Goal: Information Seeking & Learning: Learn about a topic

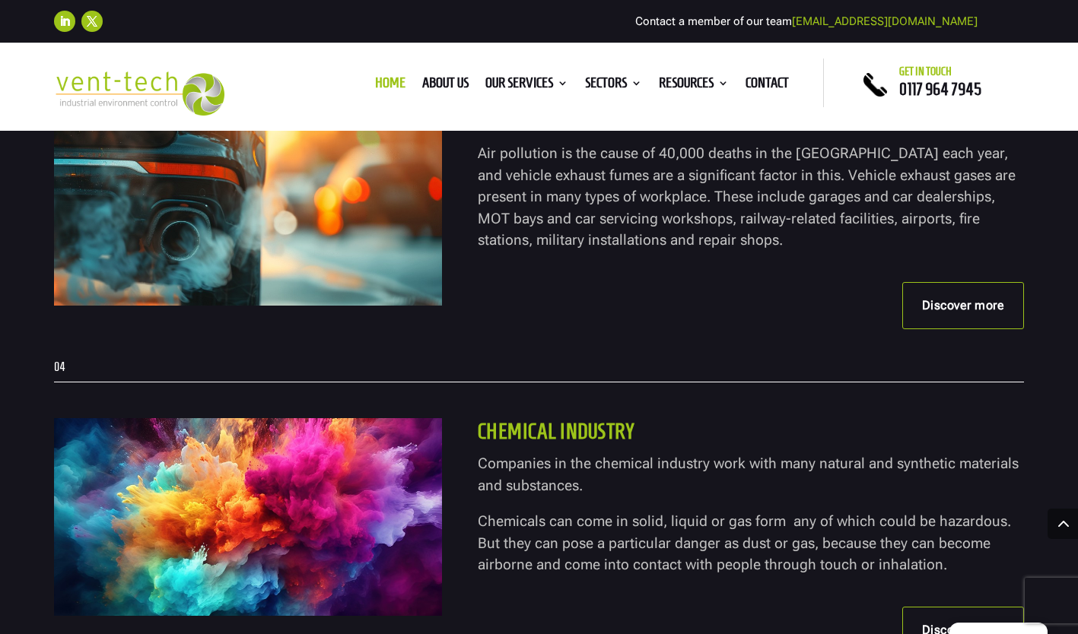
scroll to position [3687, 0]
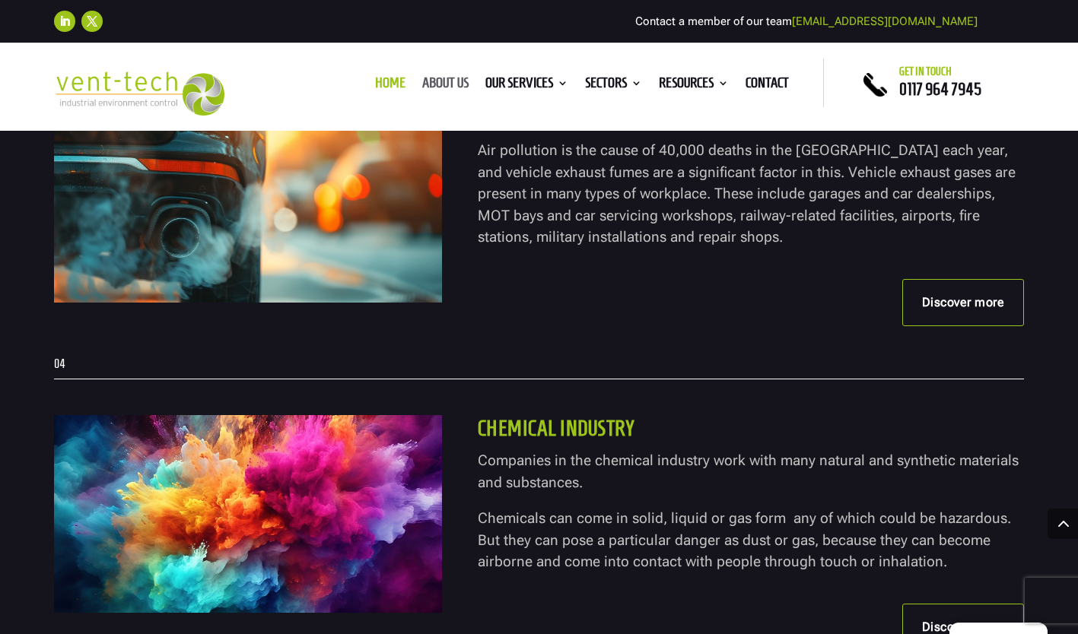
click at [445, 80] on link "About us" at bounding box center [445, 86] width 46 height 17
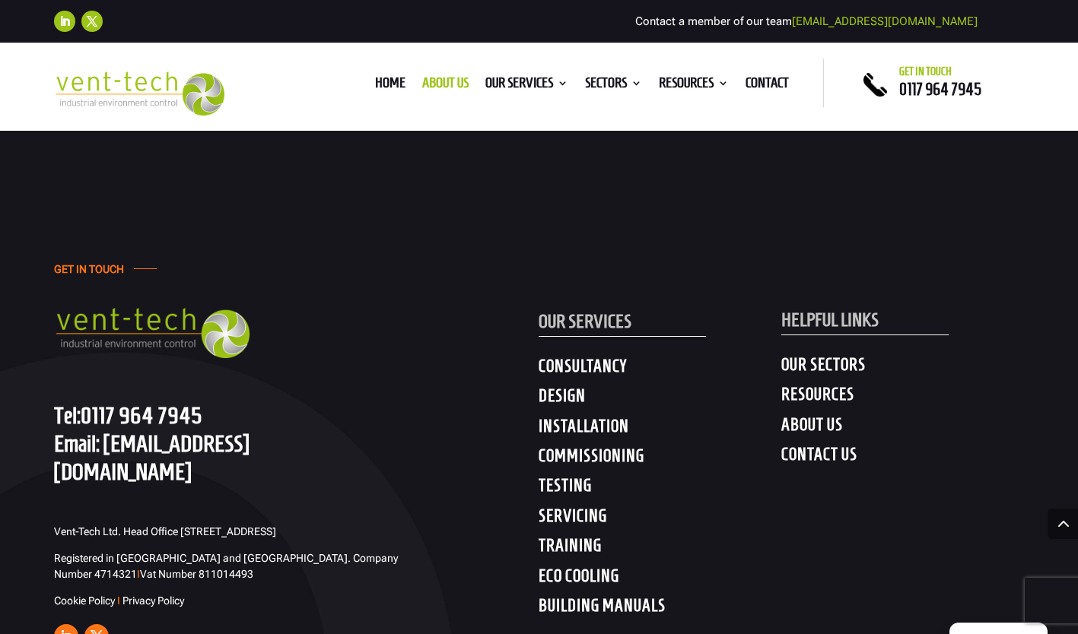
scroll to position [4865, 0]
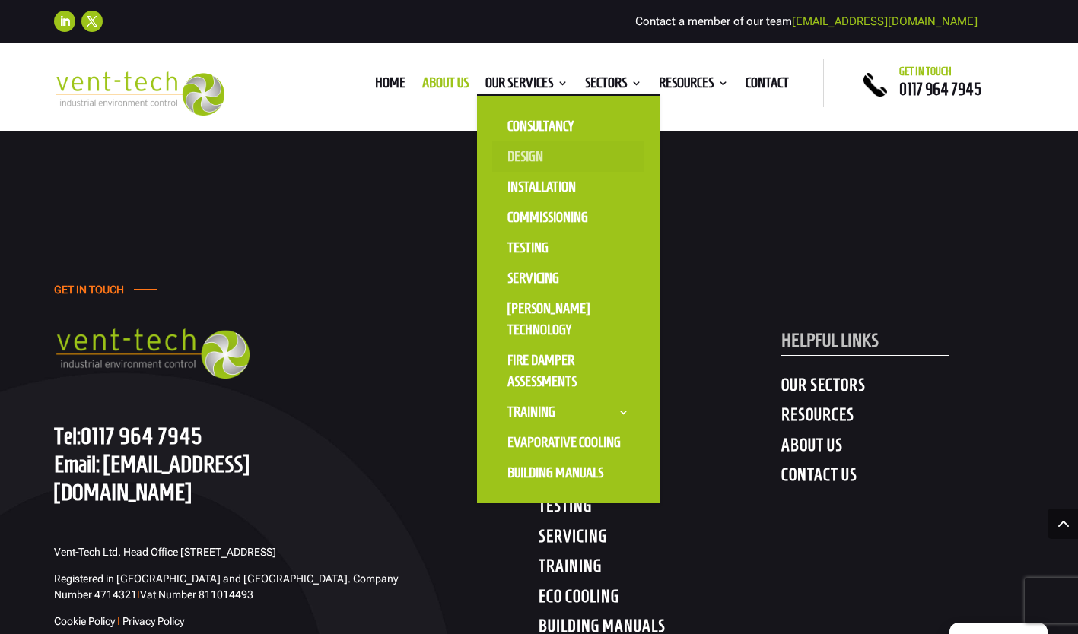
click at [529, 152] on link "Design" at bounding box center [568, 156] width 152 height 30
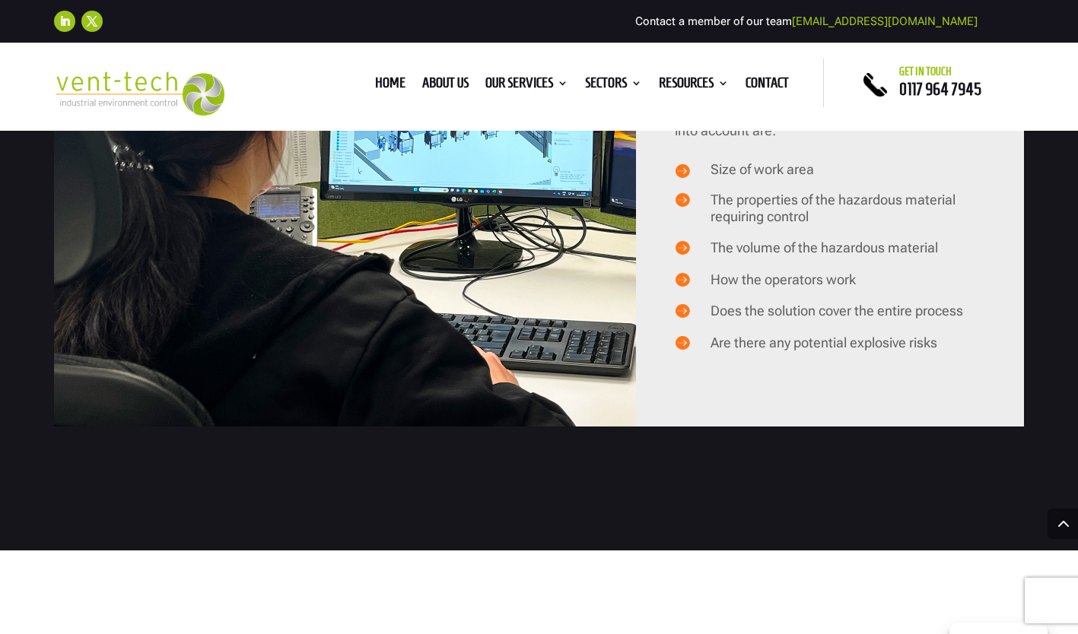
scroll to position [1471, 0]
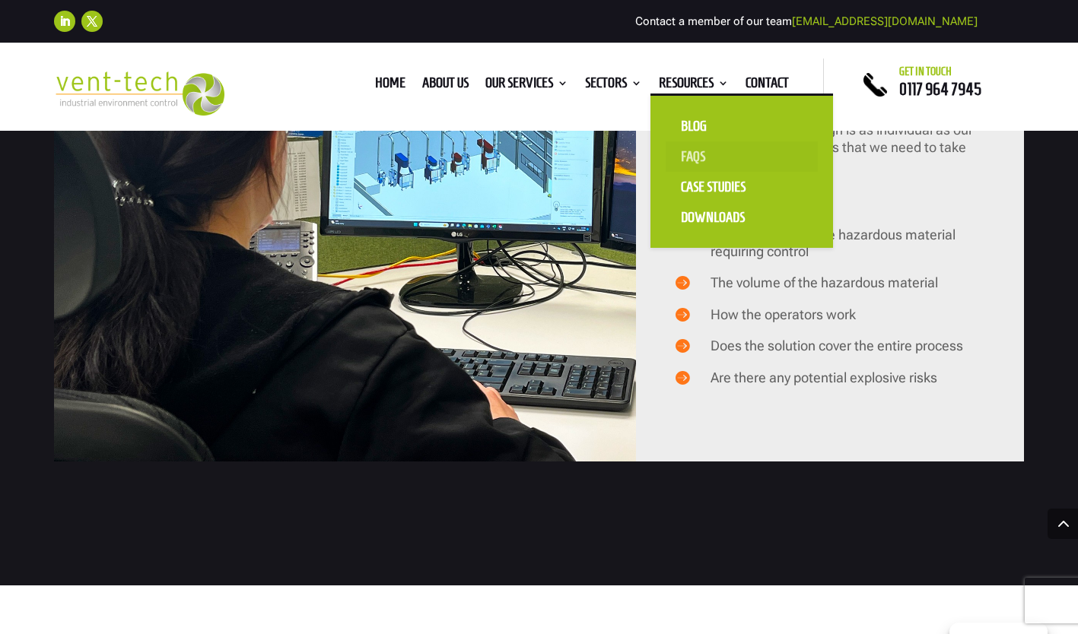
click at [696, 158] on link "FAQS" at bounding box center [741, 156] width 152 height 30
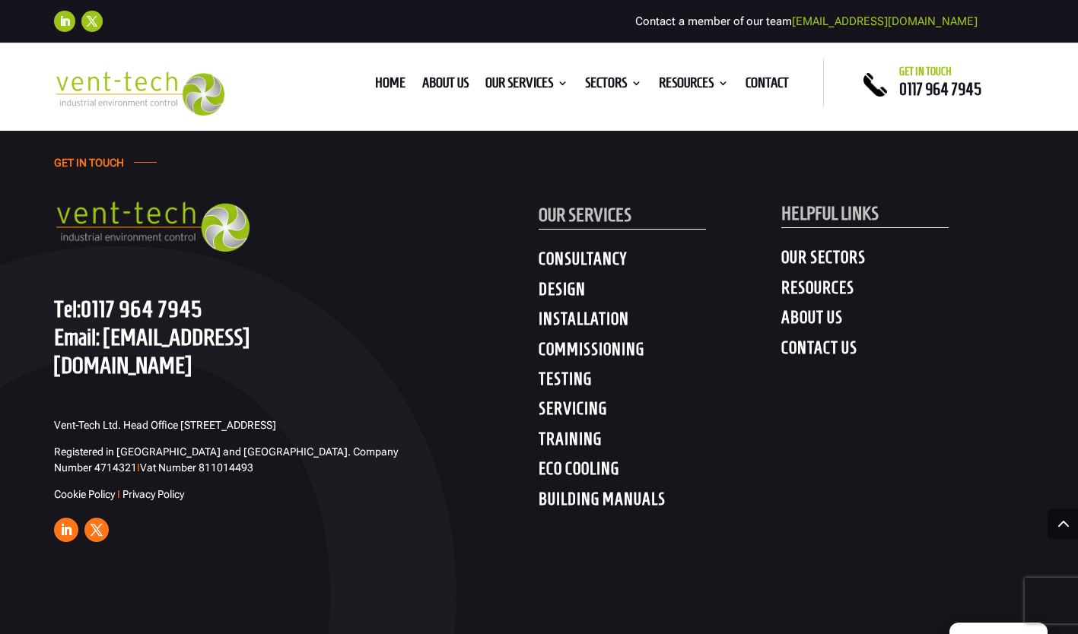
scroll to position [3701, 0]
click at [826, 285] on h4 "RESOURCES" at bounding box center [902, 291] width 243 height 27
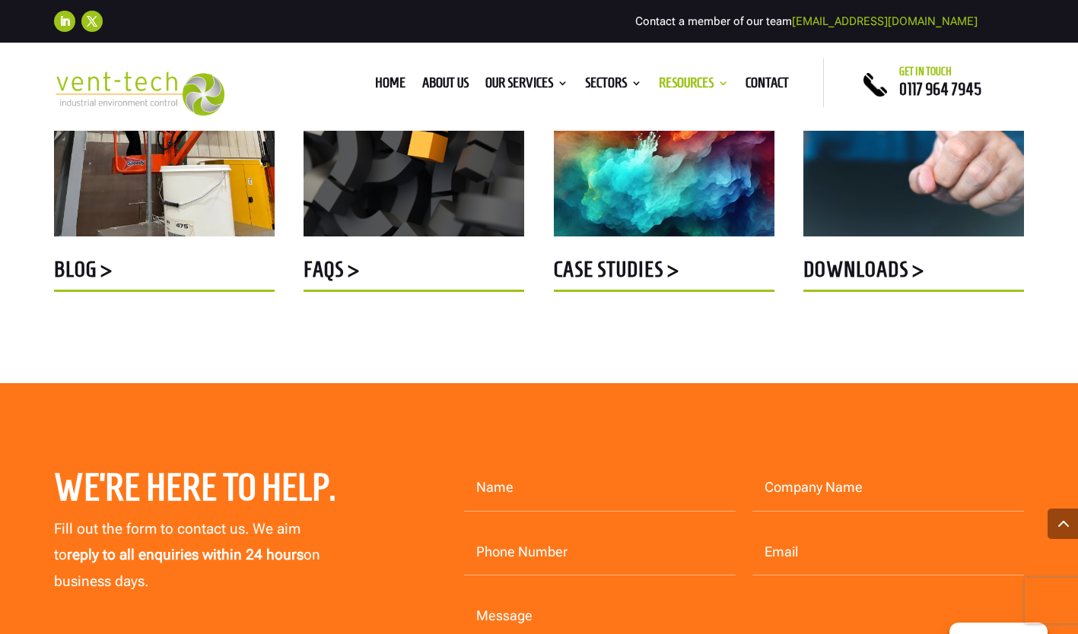
scroll to position [700, 0]
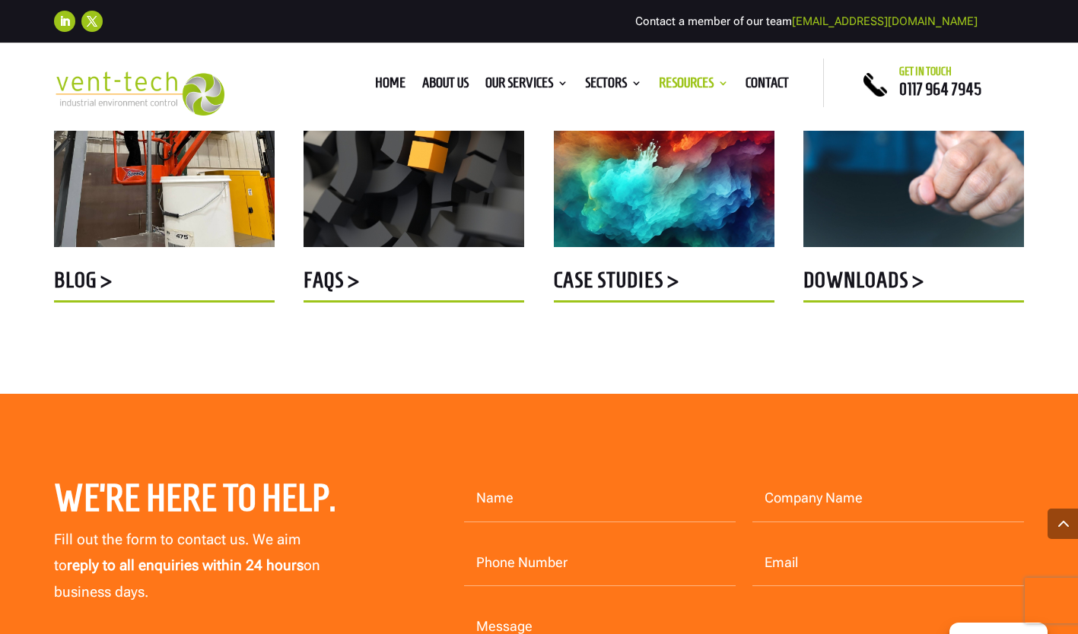
click at [858, 279] on h5 "DOWNLOADS >" at bounding box center [913, 284] width 221 height 30
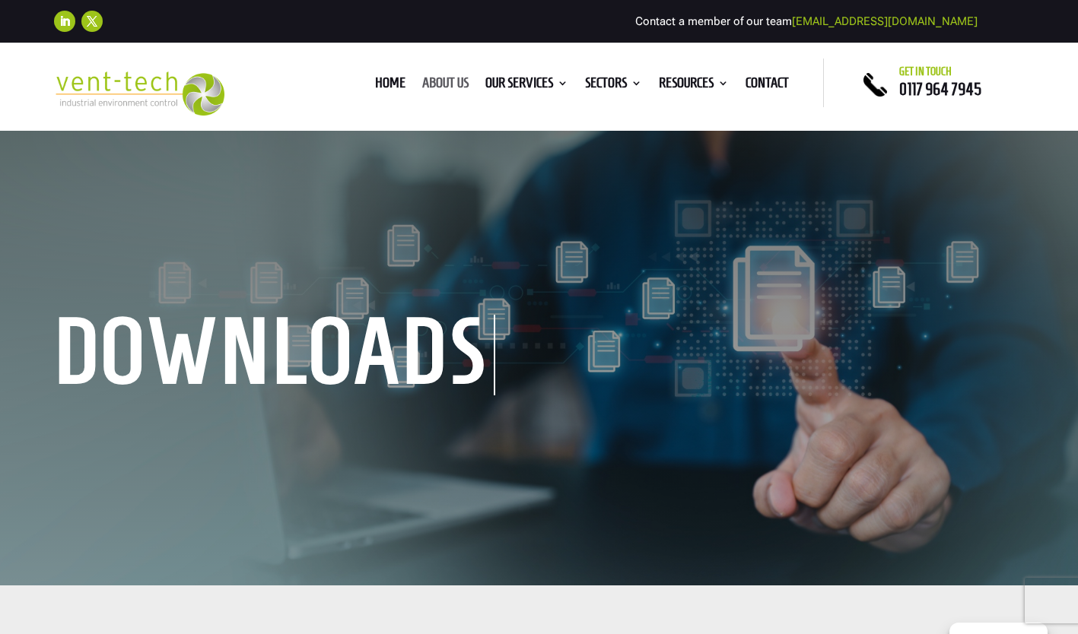
click at [449, 78] on link "About us" at bounding box center [445, 86] width 46 height 17
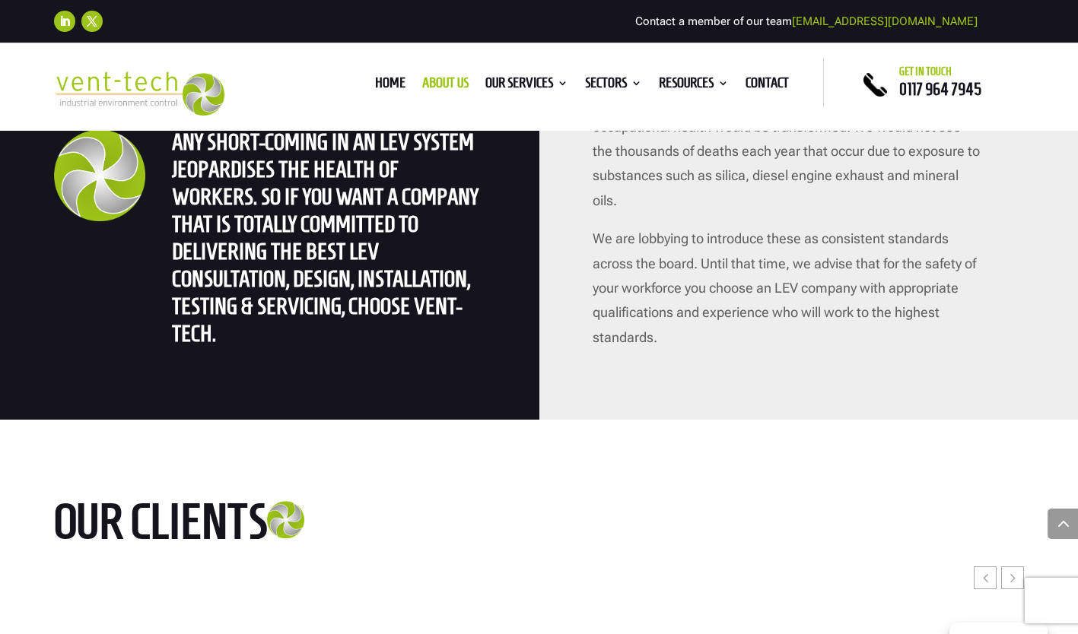
scroll to position [3919, 0]
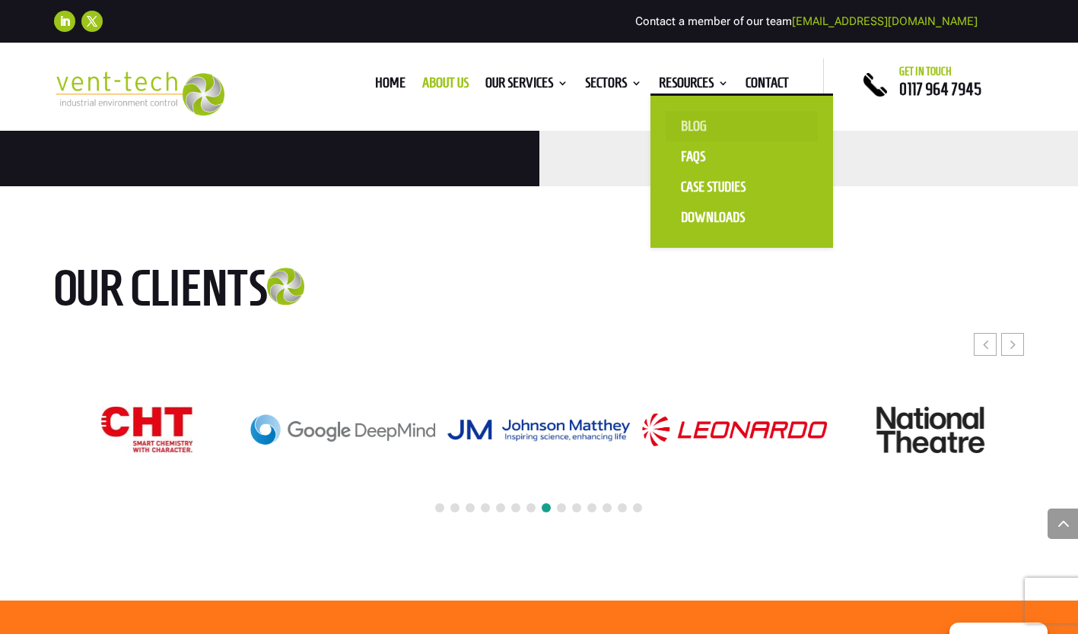
click at [697, 126] on link "Blog" at bounding box center [741, 126] width 152 height 30
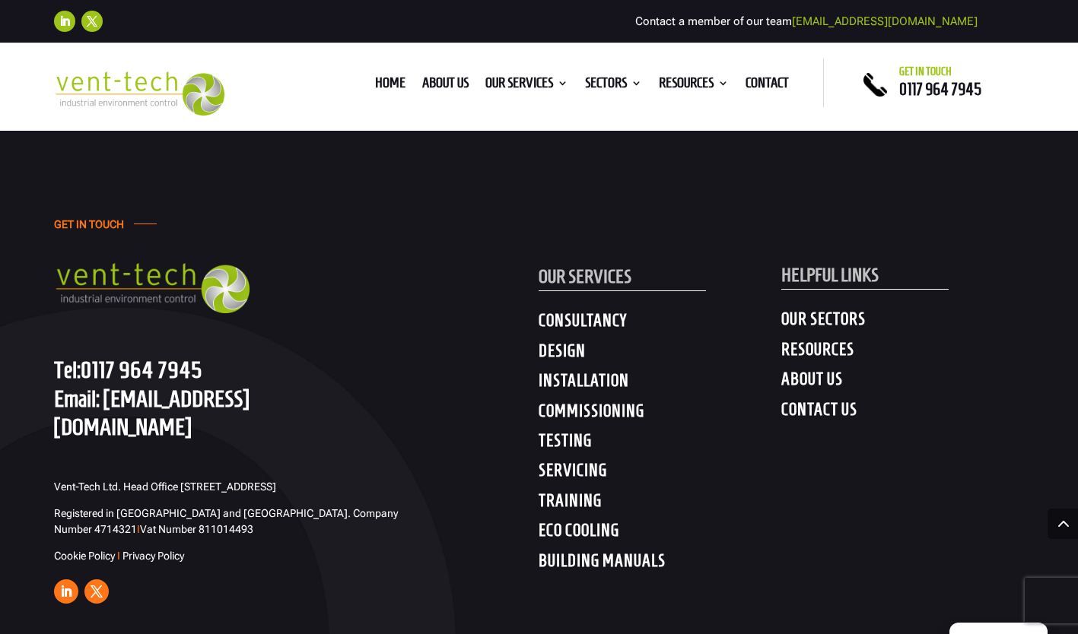
scroll to position [2827, 0]
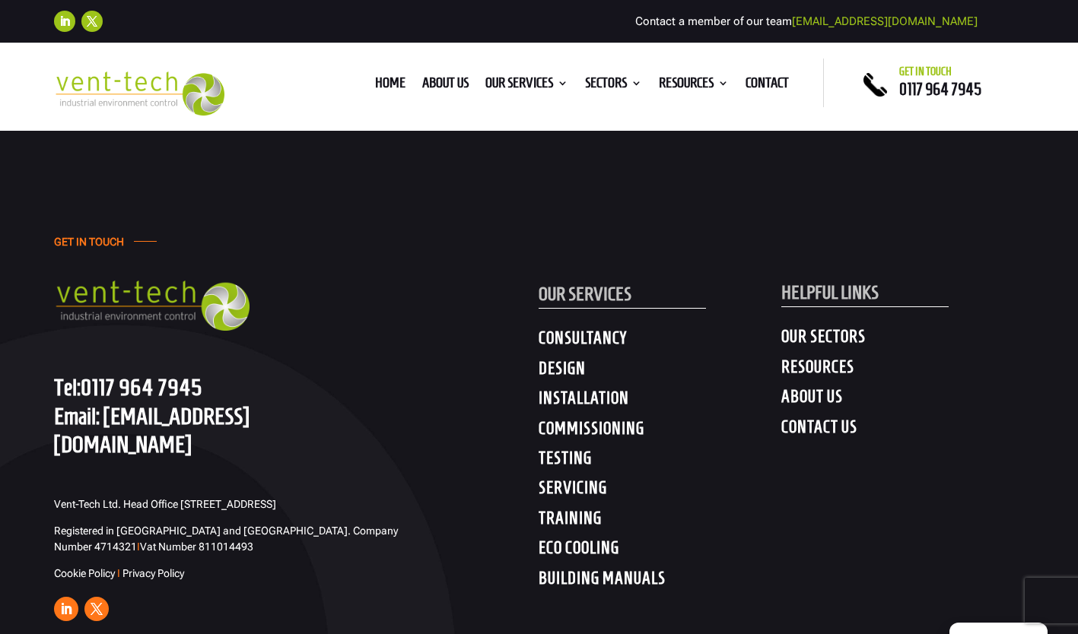
scroll to position [802, 0]
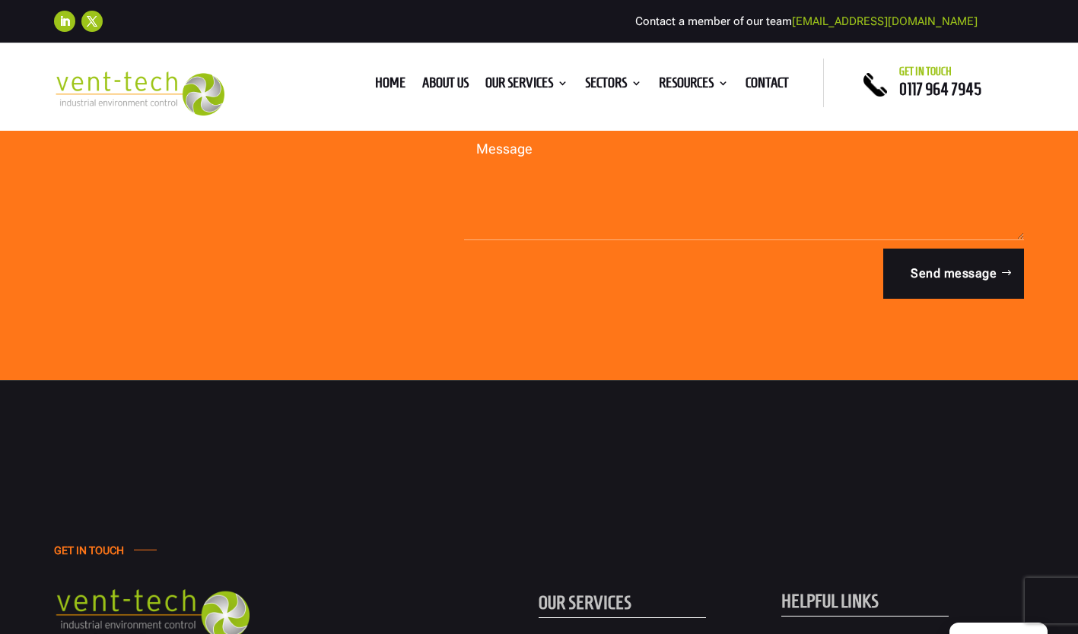
scroll to position [760, 0]
